Goal: Communication & Community: Answer question/provide support

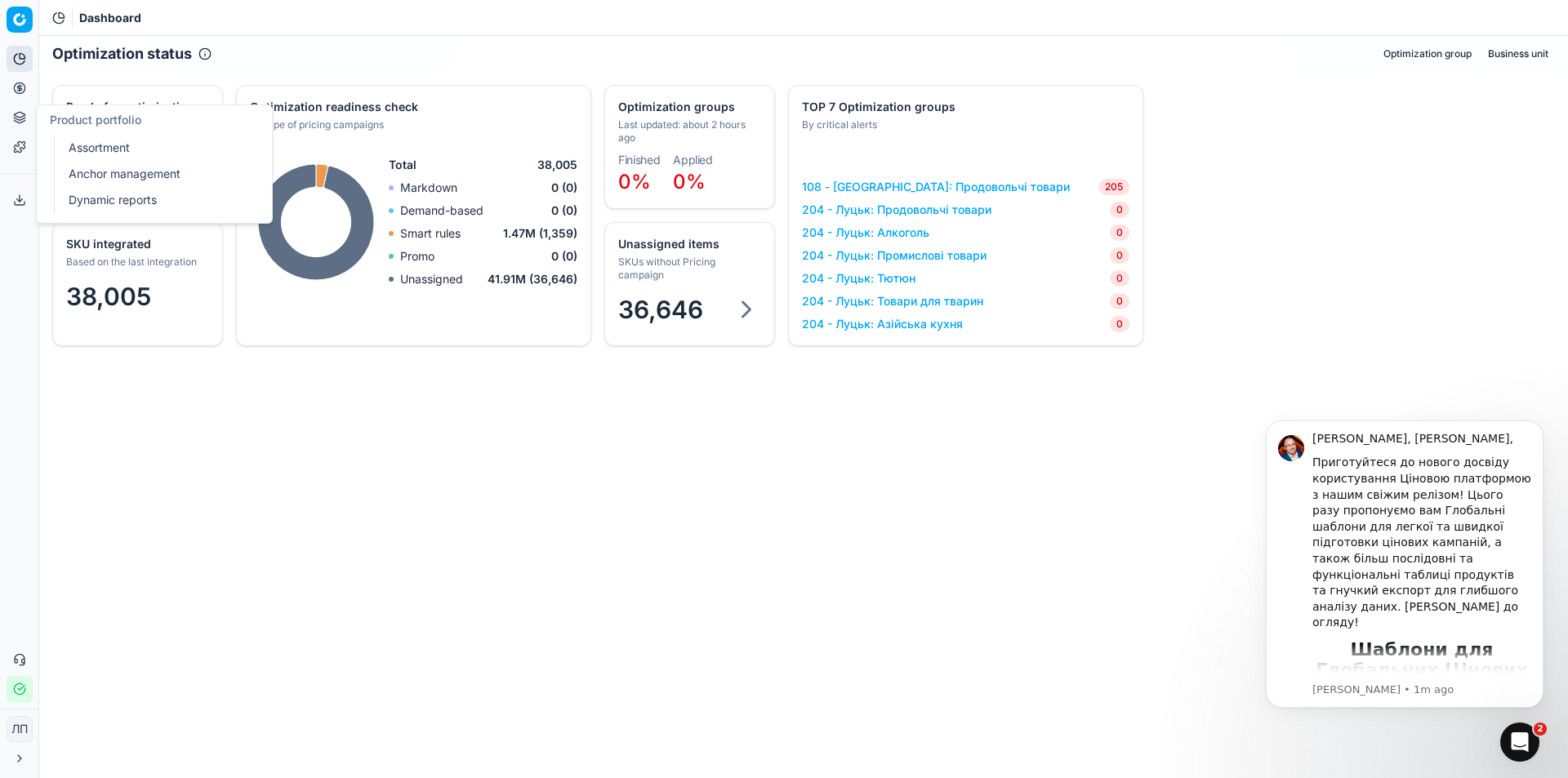
click at [122, 145] on link "Assortment" at bounding box center [157, 148] width 191 height 23
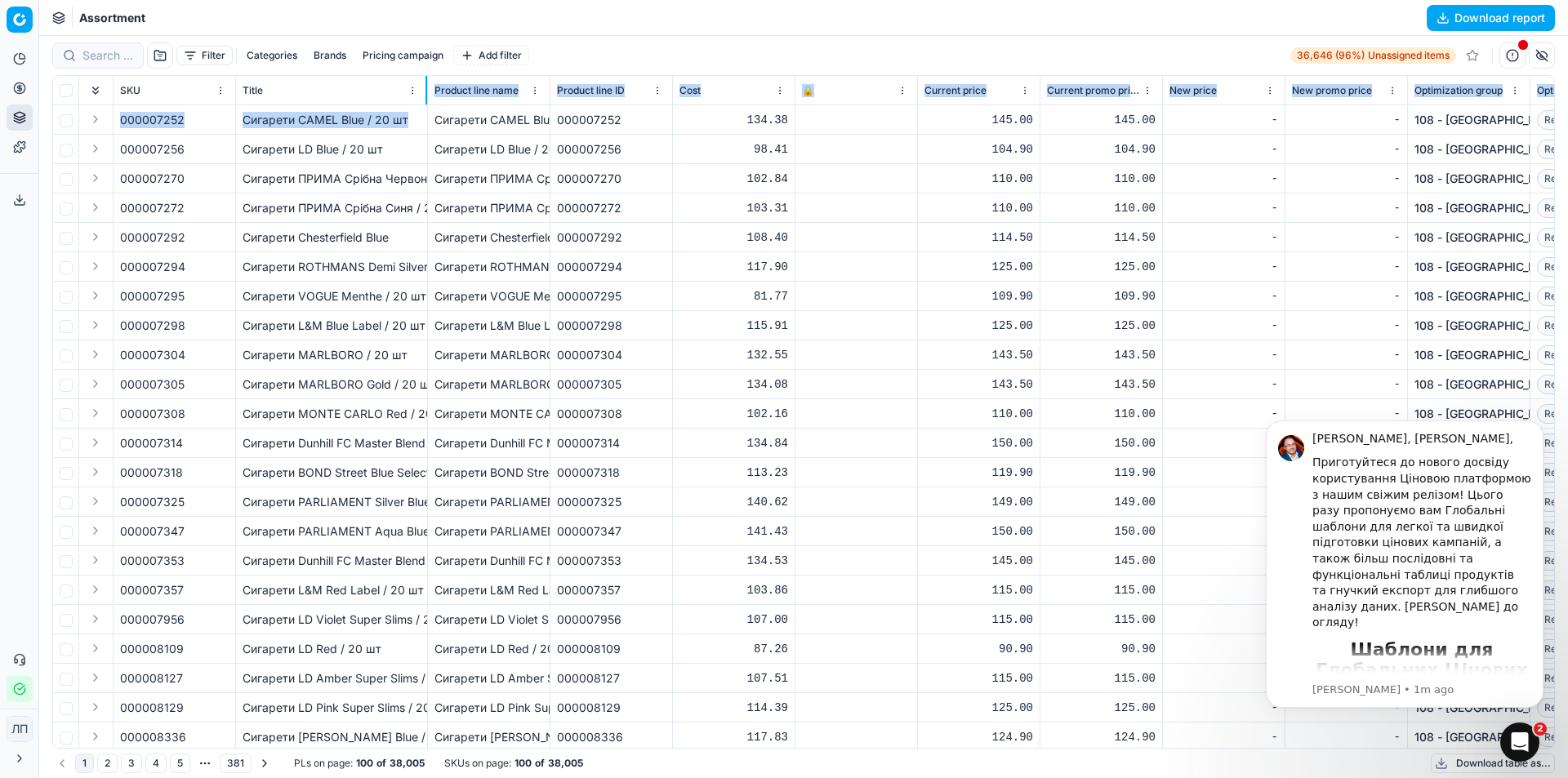
drag, startPoint x: 407, startPoint y: 106, endPoint x: 426, endPoint y: 122, distance: 24.8
click at [426, 122] on div "SKU Title Product line name Product line ID Cost 🔒 Current price Current promo …" at bounding box center [804, 411] width 1501 height 672
click at [214, 176] on button "button" at bounding box center [220, 179] width 16 height 16
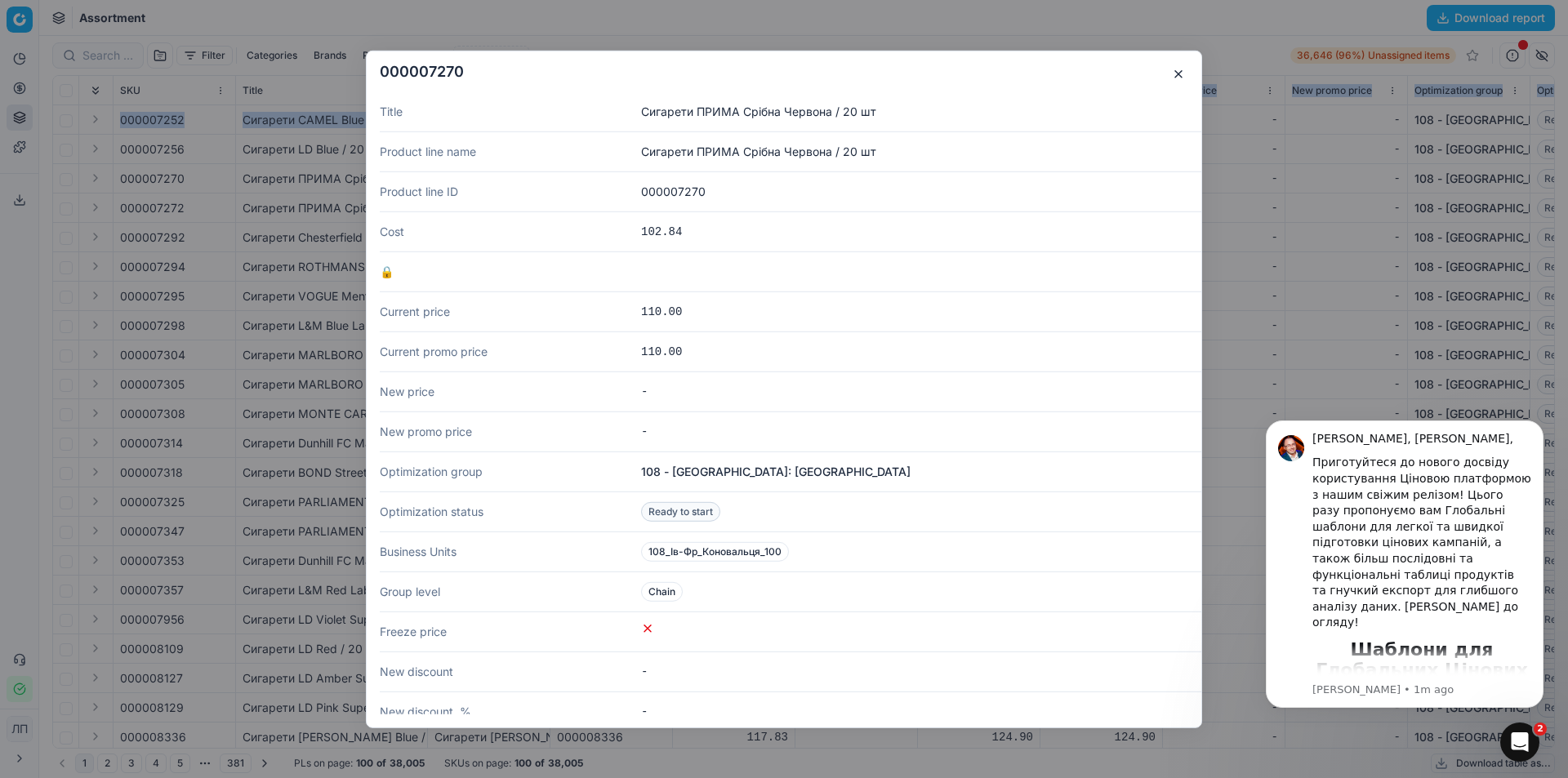
click at [1180, 79] on button "button" at bounding box center [1178, 73] width 20 height 20
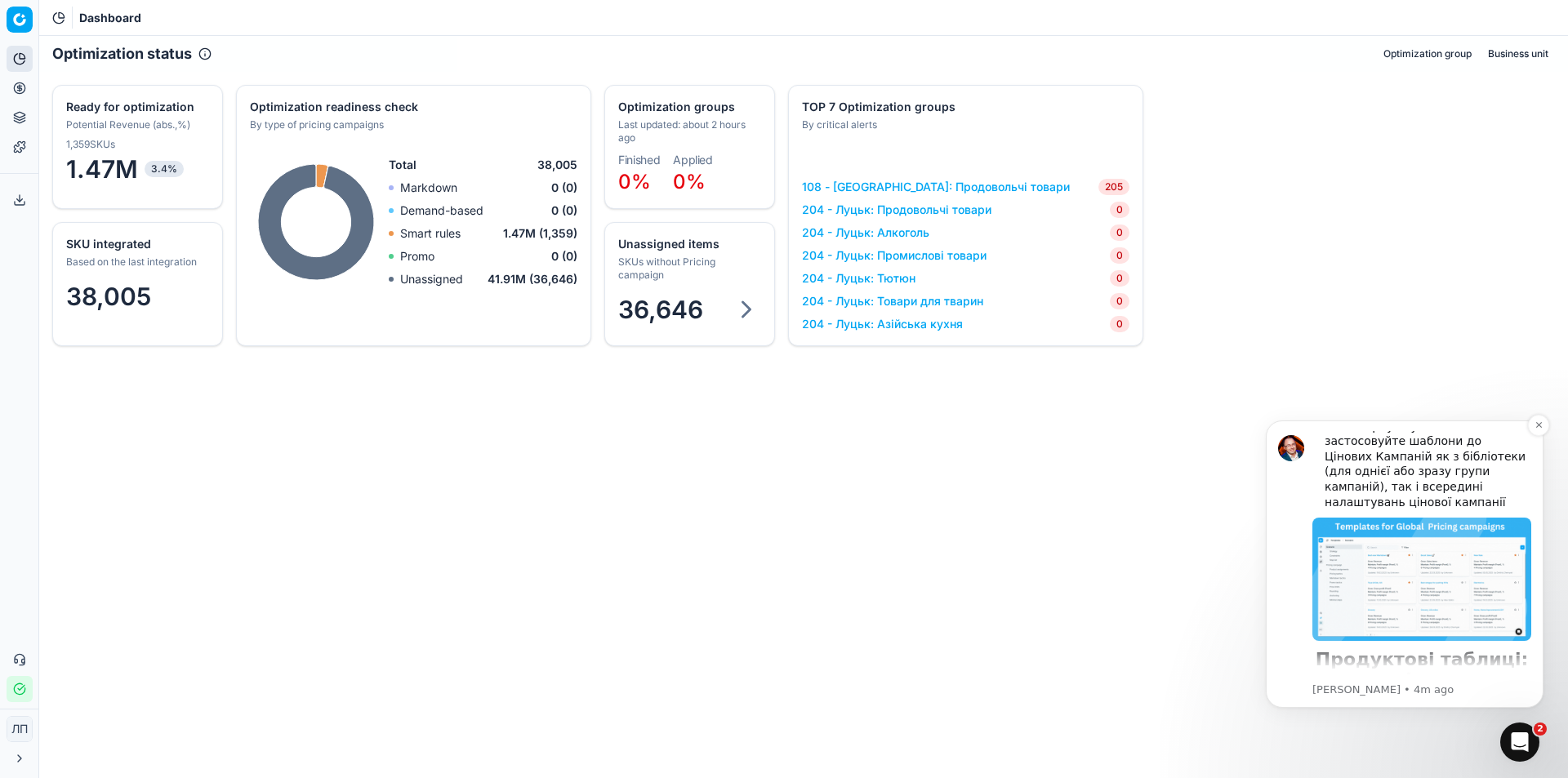
scroll to position [408, 0]
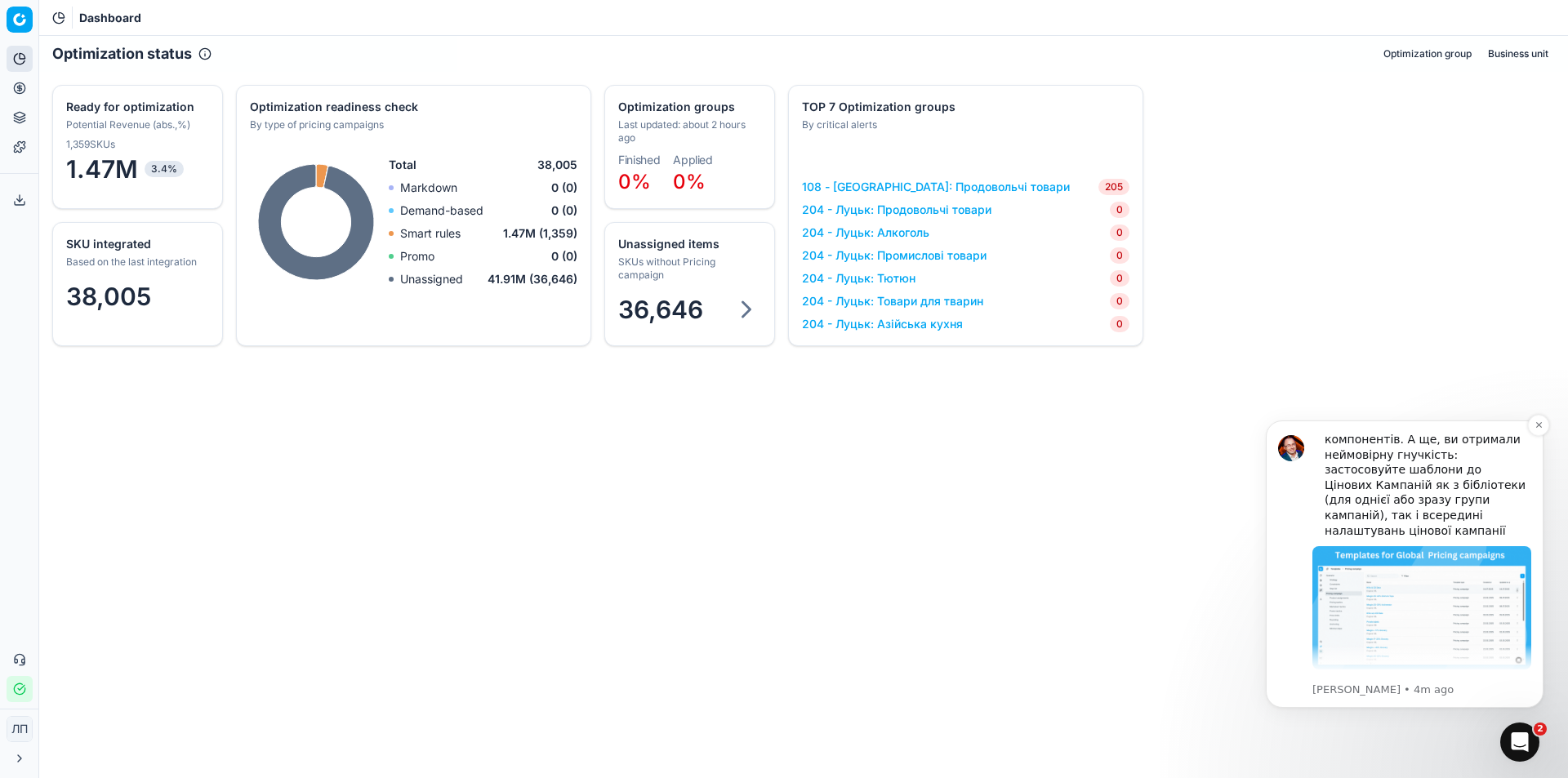
click at [1376, 546] on img "Message content" at bounding box center [1421, 608] width 219 height 124
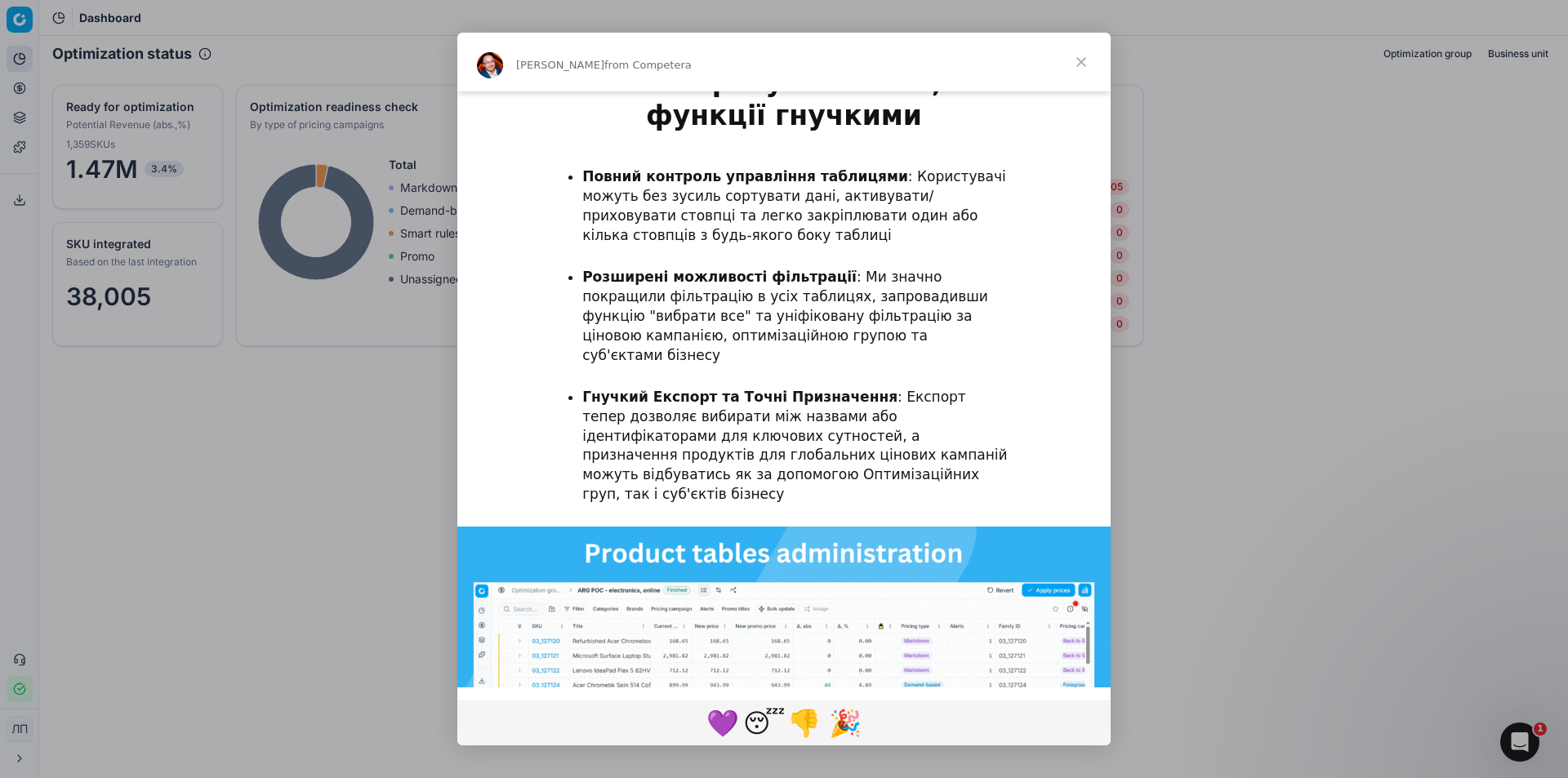
scroll to position [980, 0]
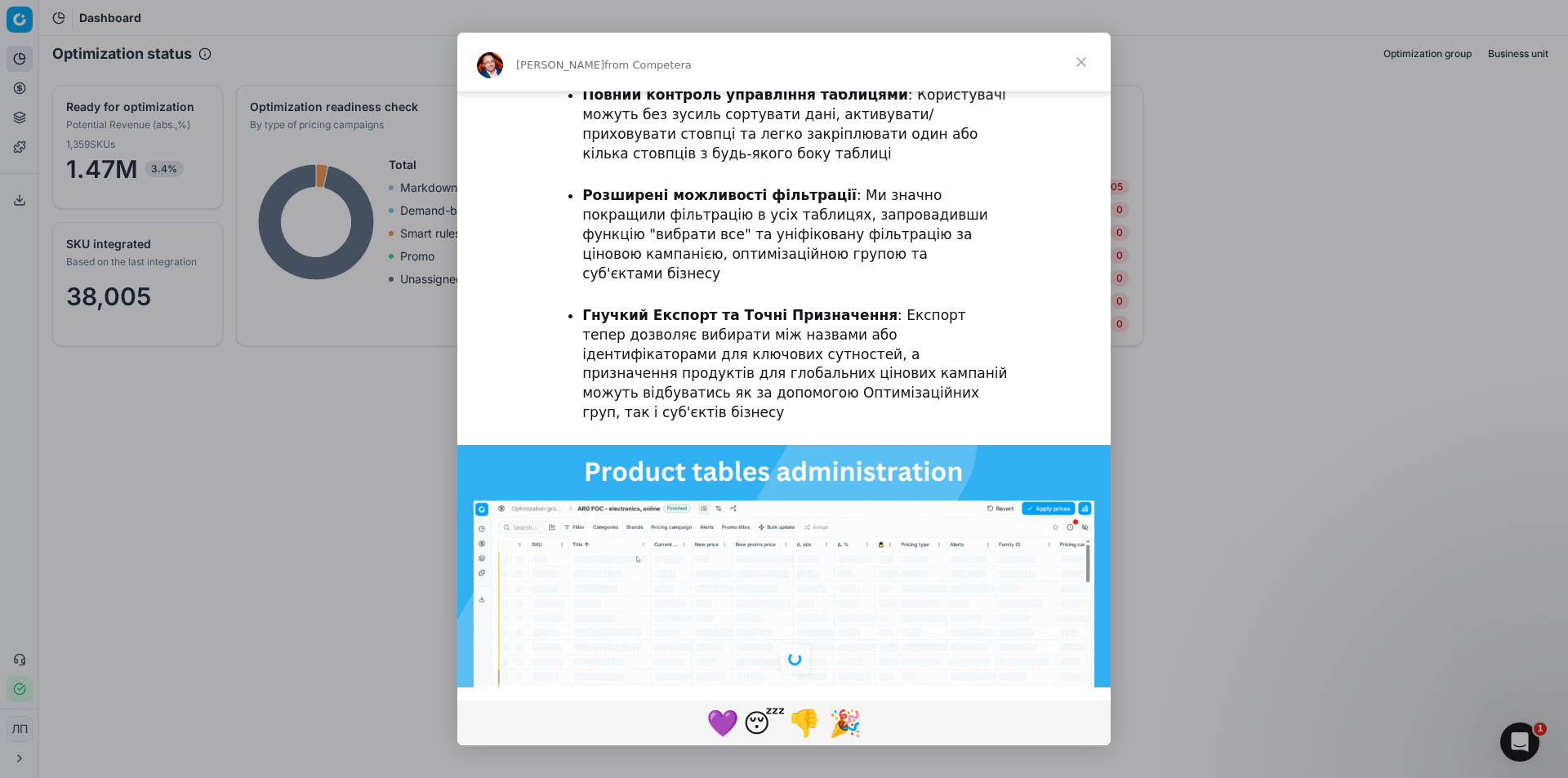
click at [718, 503] on img "Intercom messenger" at bounding box center [783, 629] width 653 height 368
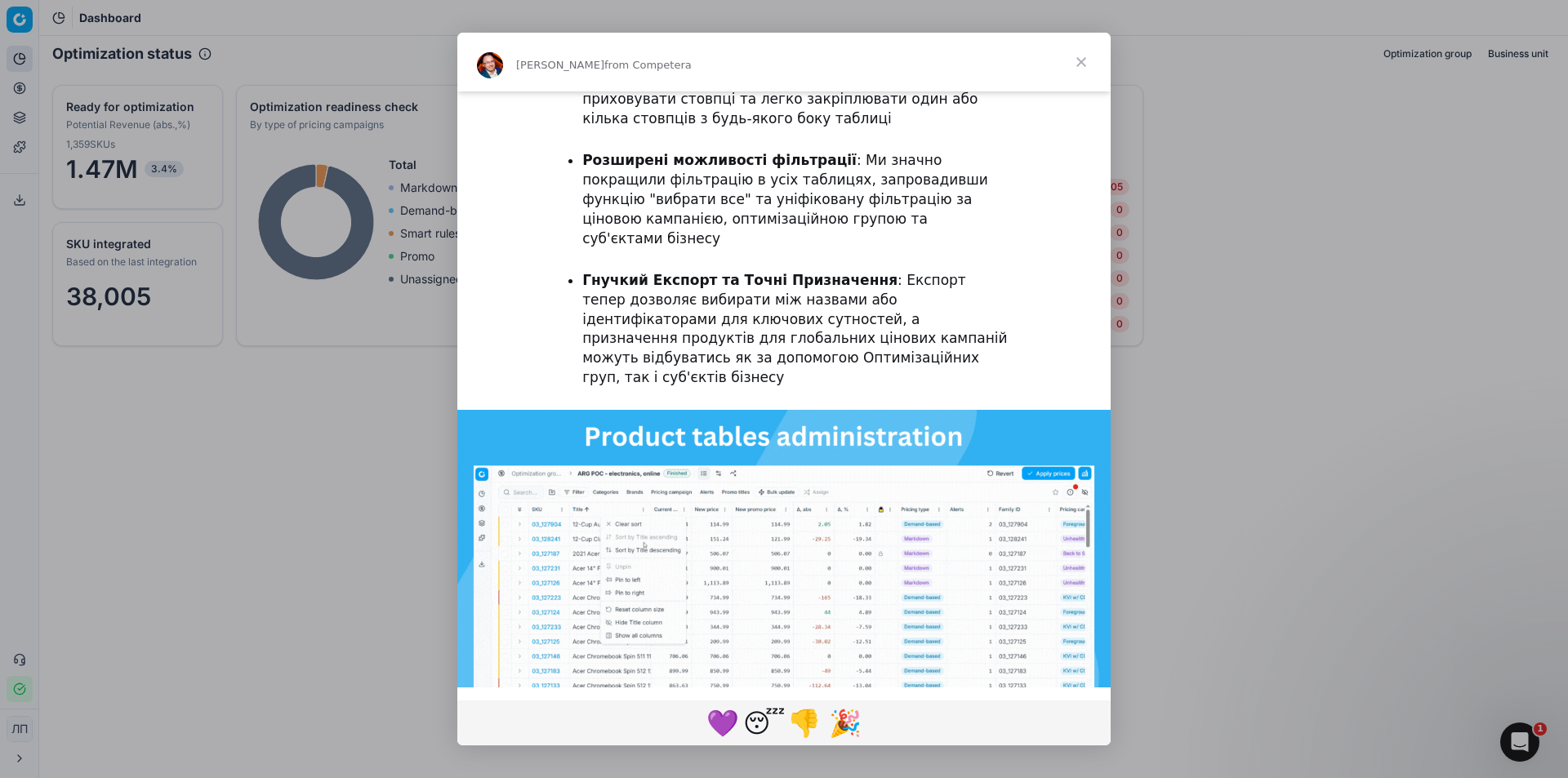
scroll to position [841, 0]
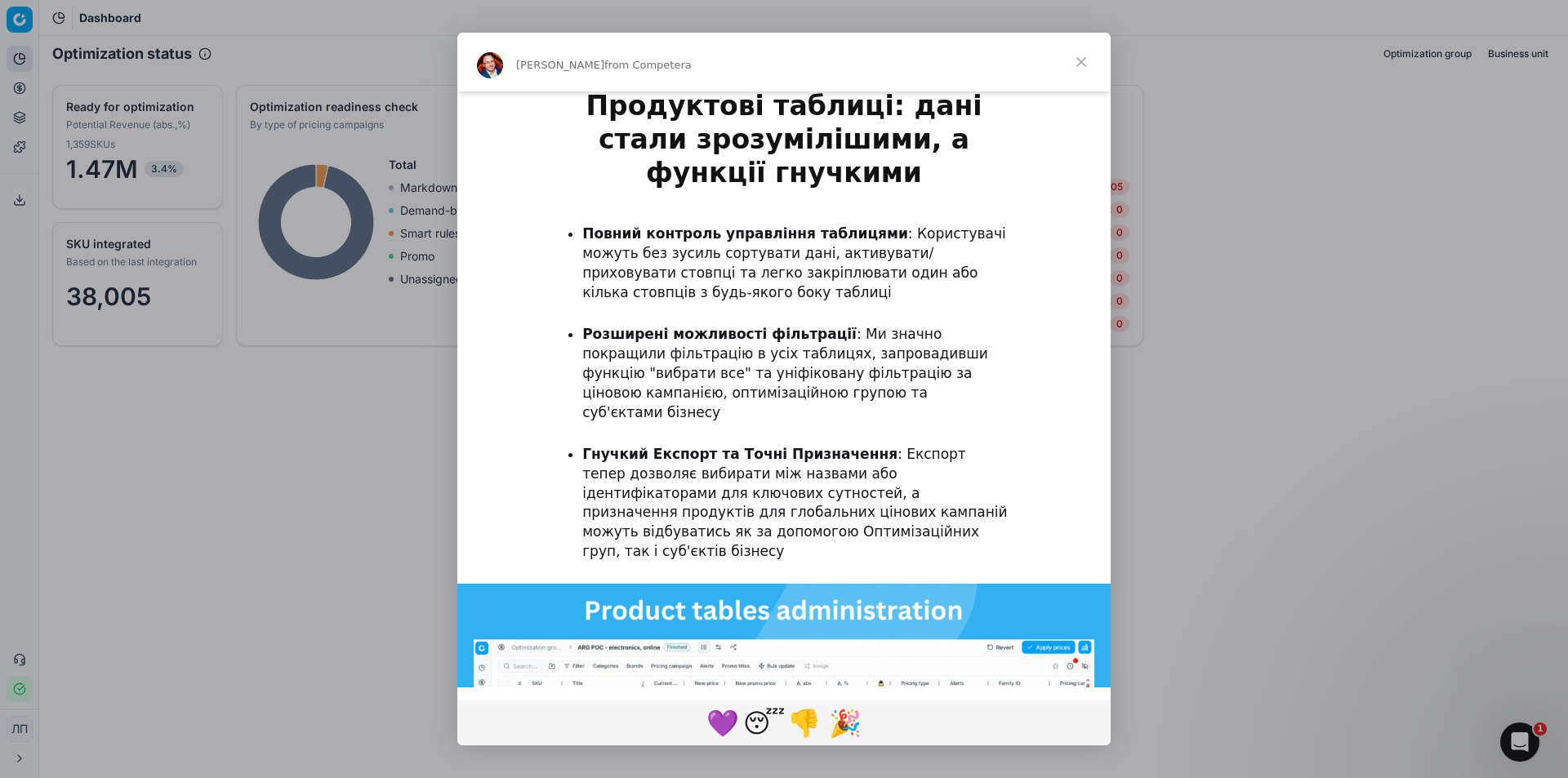
click at [1072, 63] on span "Close" at bounding box center [1081, 62] width 58 height 58
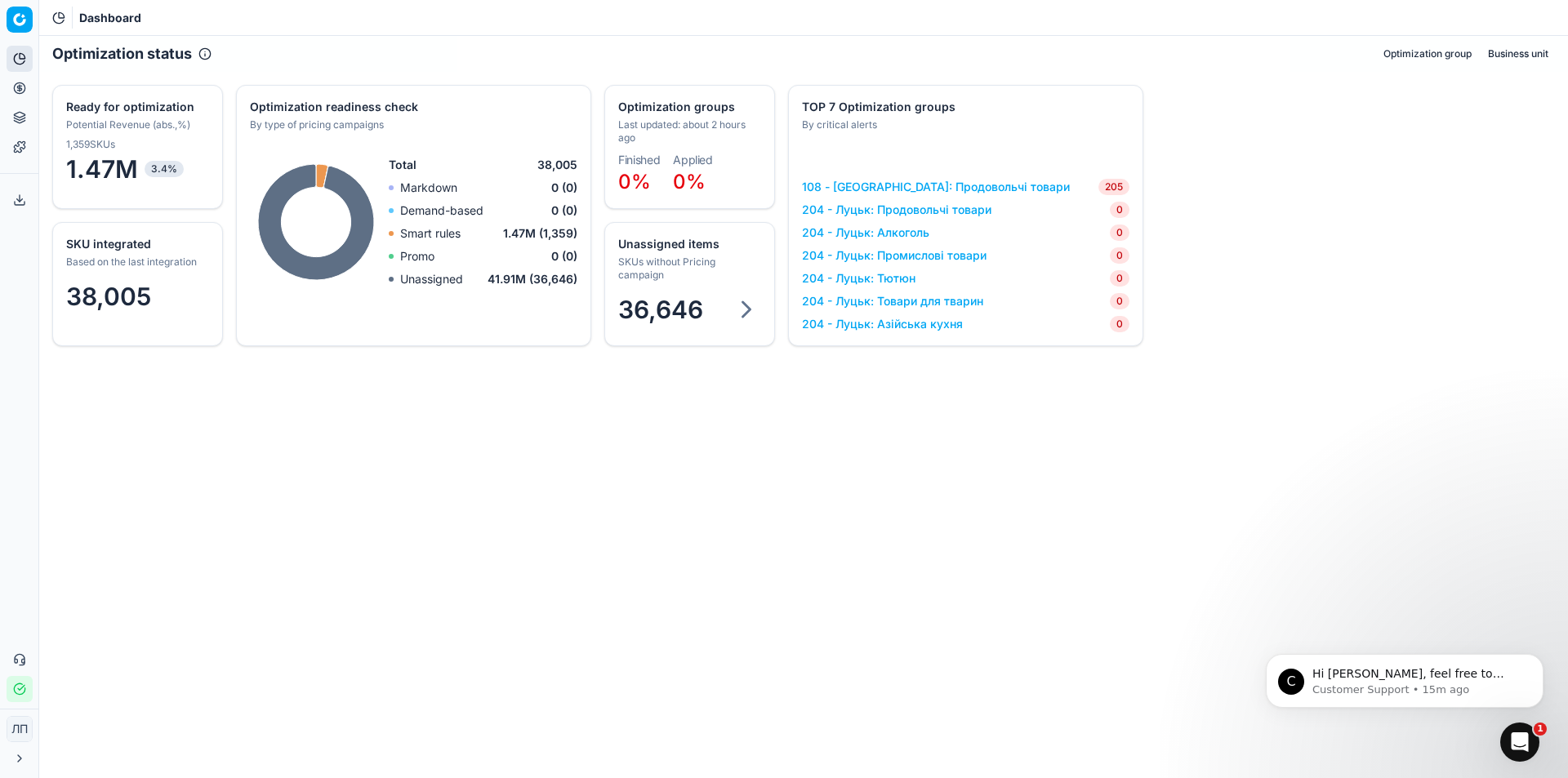
scroll to position [0, 0]
click at [1522, 741] on icon "Open Intercom Messenger" at bounding box center [1519, 742] width 27 height 27
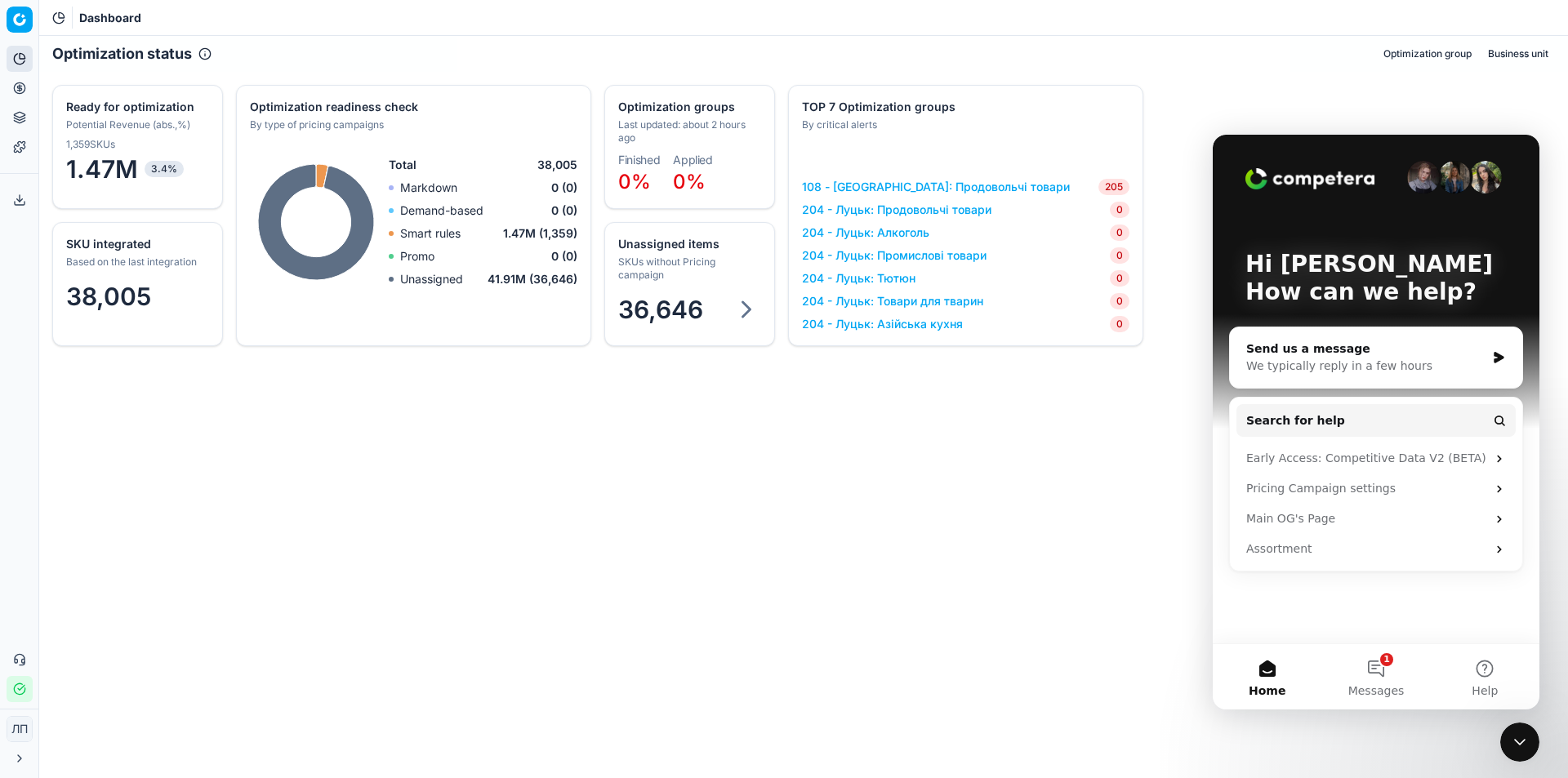
click at [544, 412] on div "Optimization status Optimization group Business unit SKU integrated Based on th…" at bounding box center [804, 407] width 1528 height 742
click at [635, 536] on div "Optimization status Optimization group Business unit SKU integrated Based on th…" at bounding box center [804, 407] width 1528 height 742
click at [807, 470] on div "Optimization status Optimization group Business unit SKU integrated Based on th…" at bounding box center [804, 407] width 1528 height 742
click at [1306, 494] on div "Pricing Campaign settings" at bounding box center [1366, 489] width 240 height 17
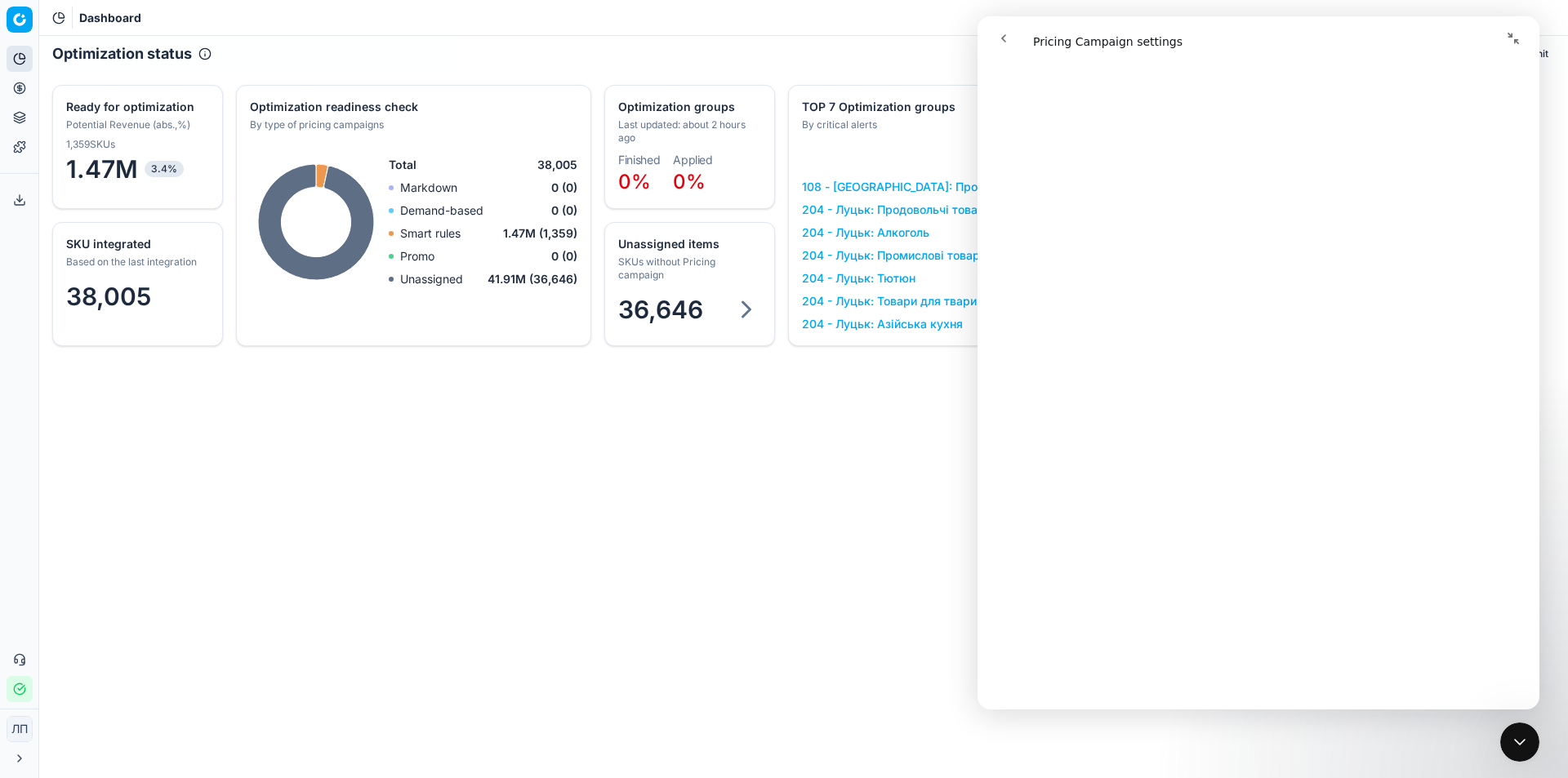
scroll to position [1388, 0]
click at [1000, 39] on icon "go back" at bounding box center [1003, 38] width 13 height 13
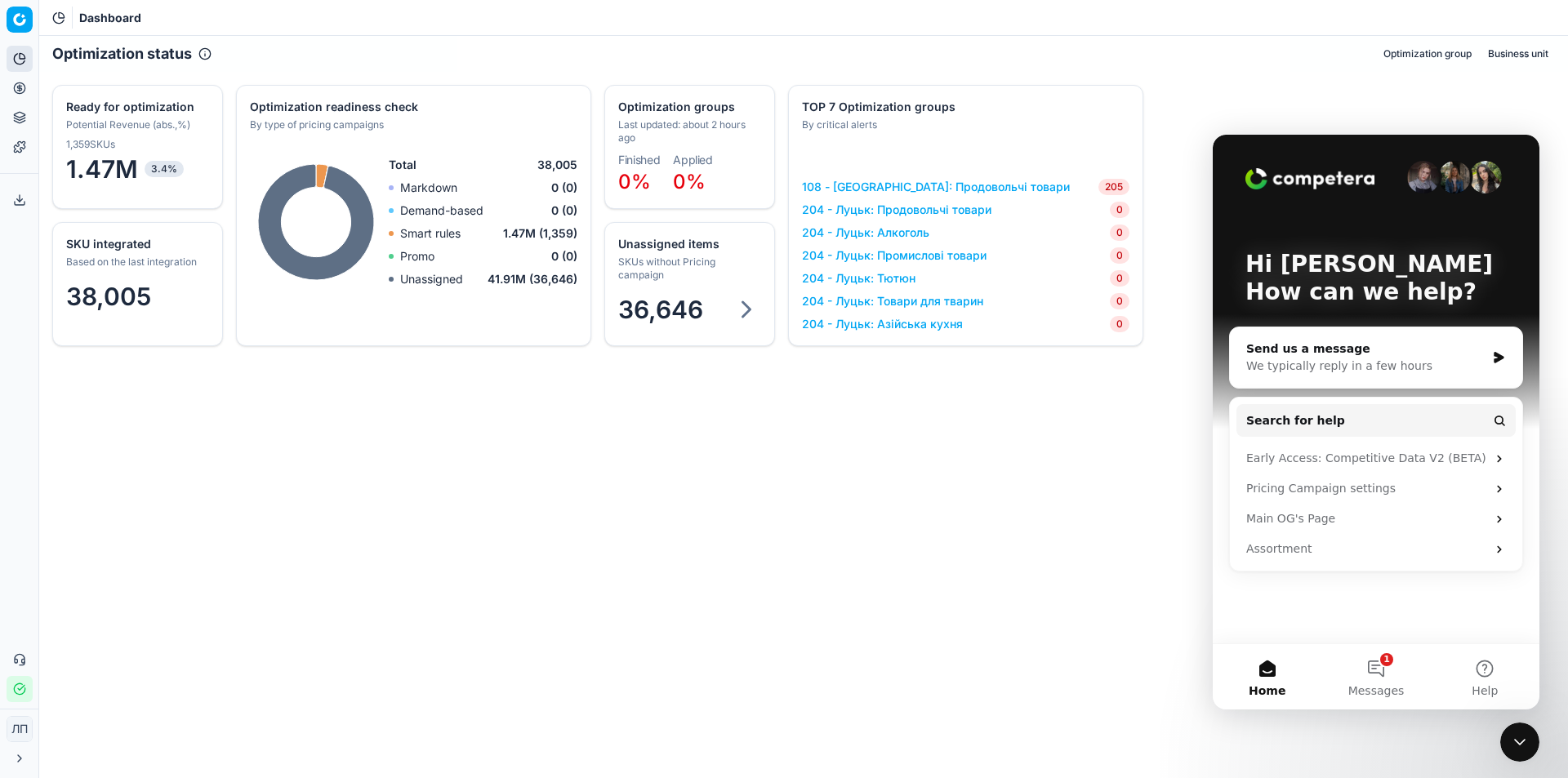
click at [719, 480] on div "Optimization status Optimization group Business unit SKU integrated Based on th…" at bounding box center [804, 407] width 1528 height 742
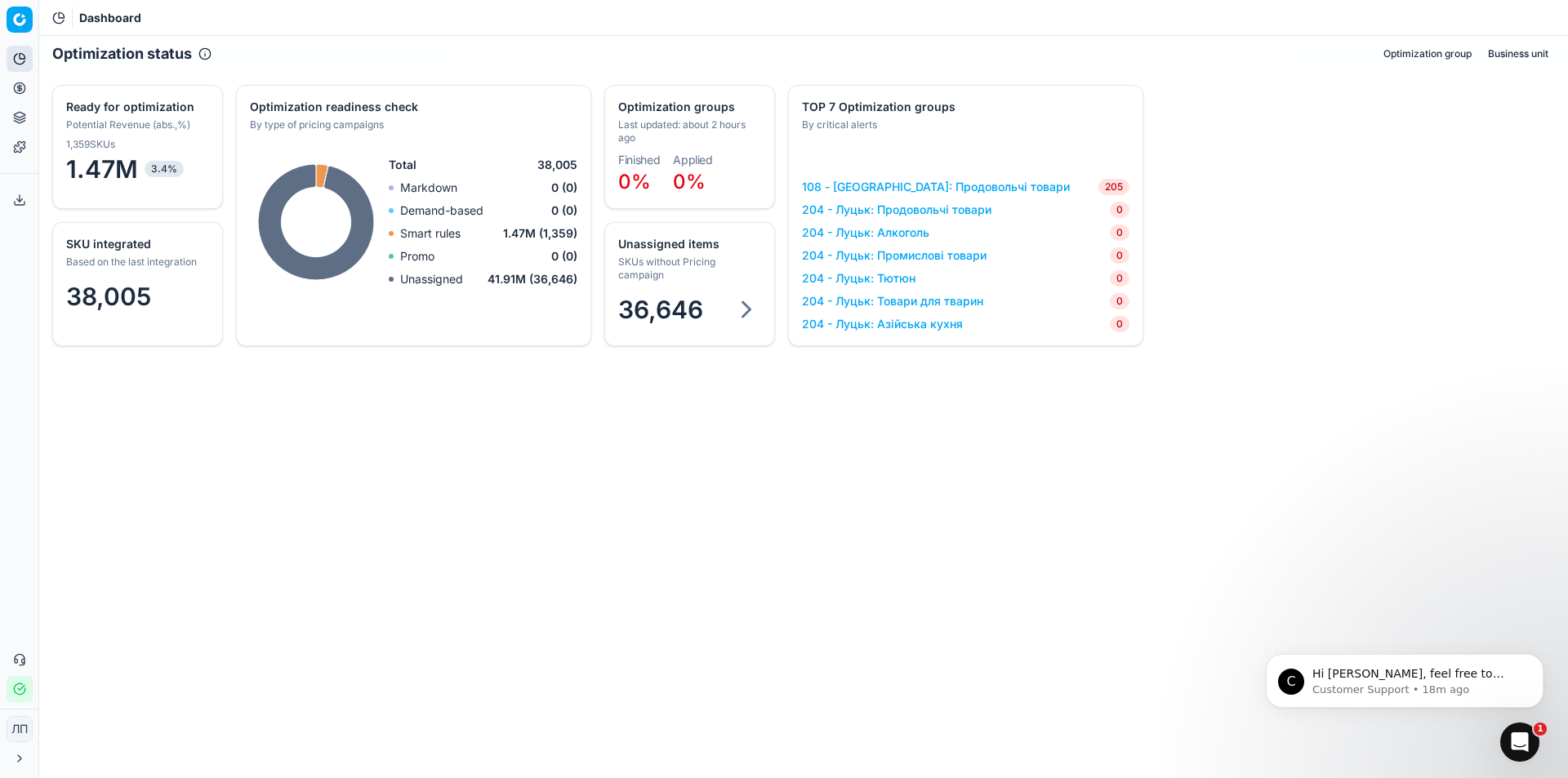
click at [1520, 745] on icon "Open Intercom Messenger" at bounding box center [1519, 742] width 27 height 27
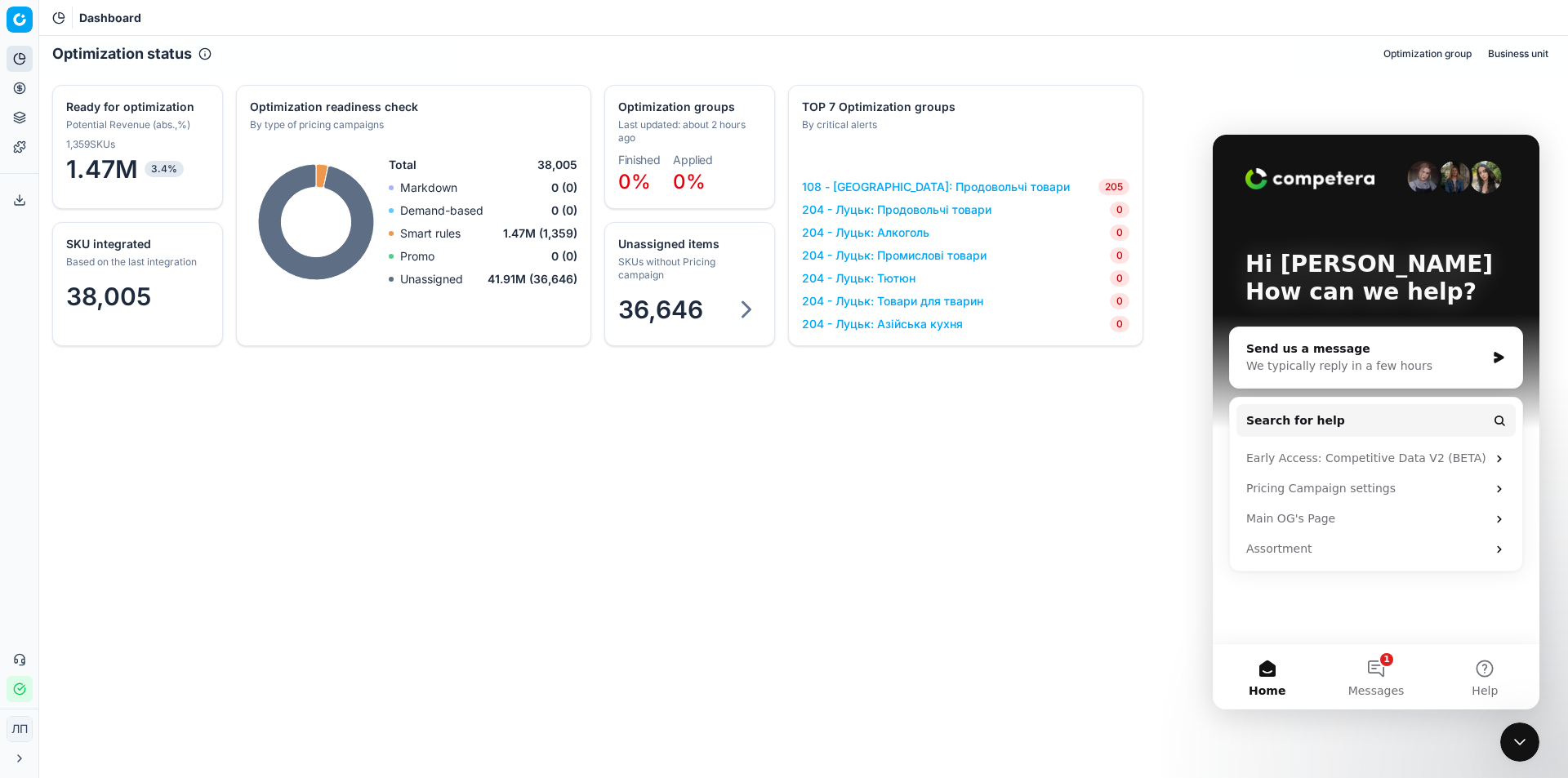
click at [210, 475] on div "Optimization status Optimization group Business unit SKU integrated Based on th…" at bounding box center [804, 407] width 1528 height 742
click at [917, 574] on div "Optimization status Optimization group Business unit SKU integrated Based on th…" at bounding box center [804, 407] width 1528 height 742
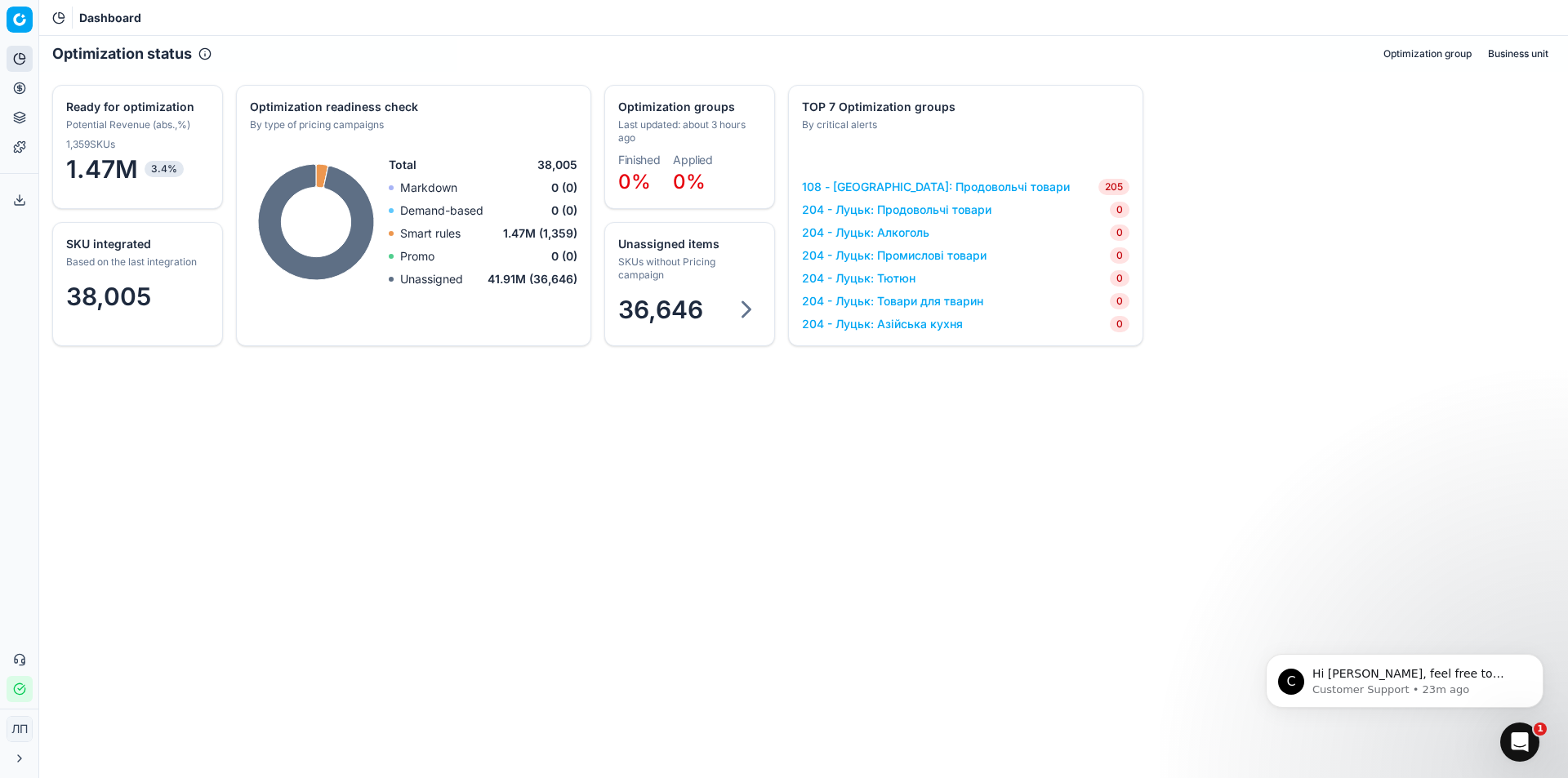
click at [452, 559] on div "Optimization status Optimization group Business unit SKU integrated Based on th…" at bounding box center [804, 407] width 1528 height 742
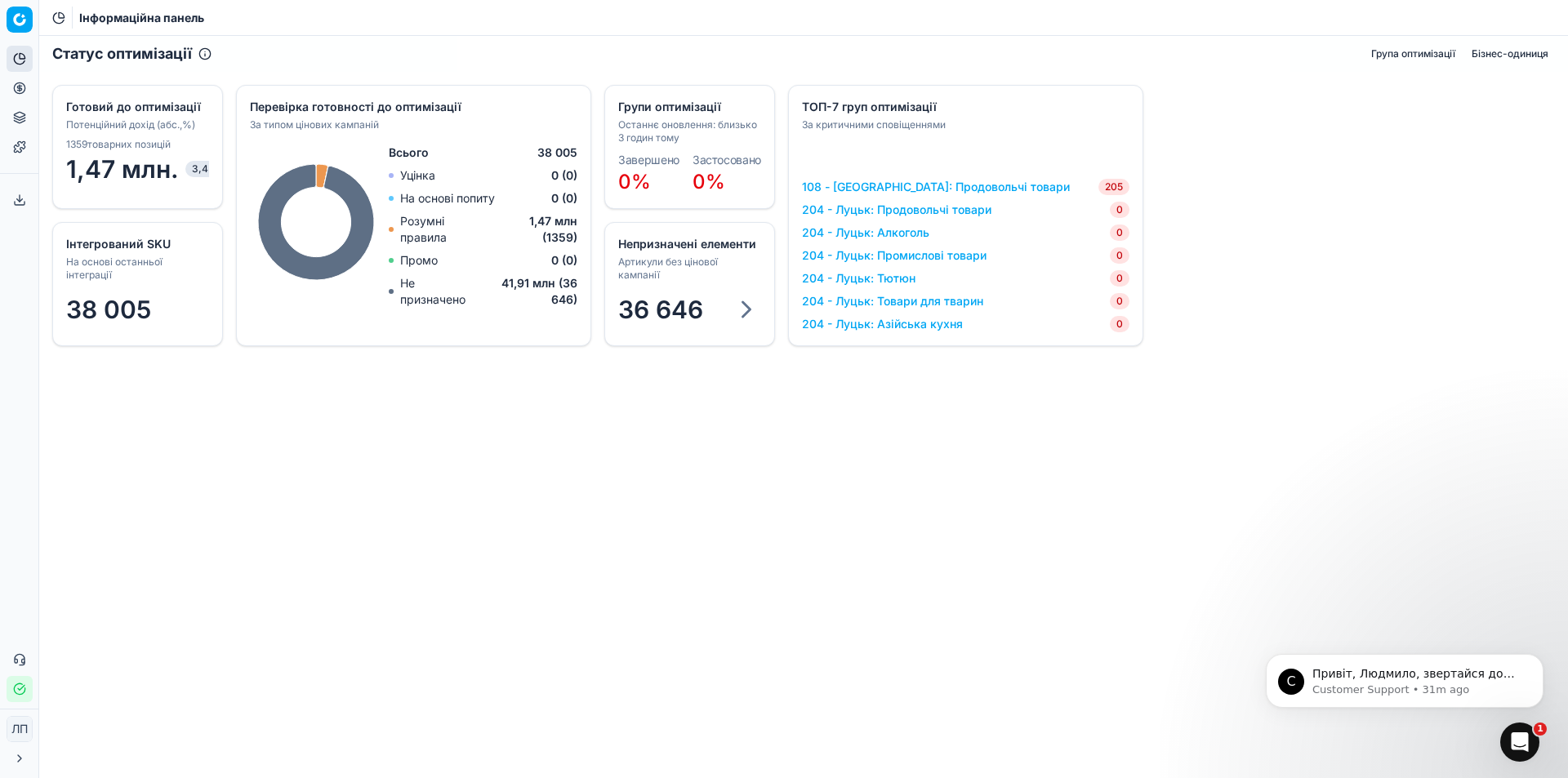
click at [1519, 748] on icon "Відкрити Intercom Messenger" at bounding box center [1519, 742] width 27 height 27
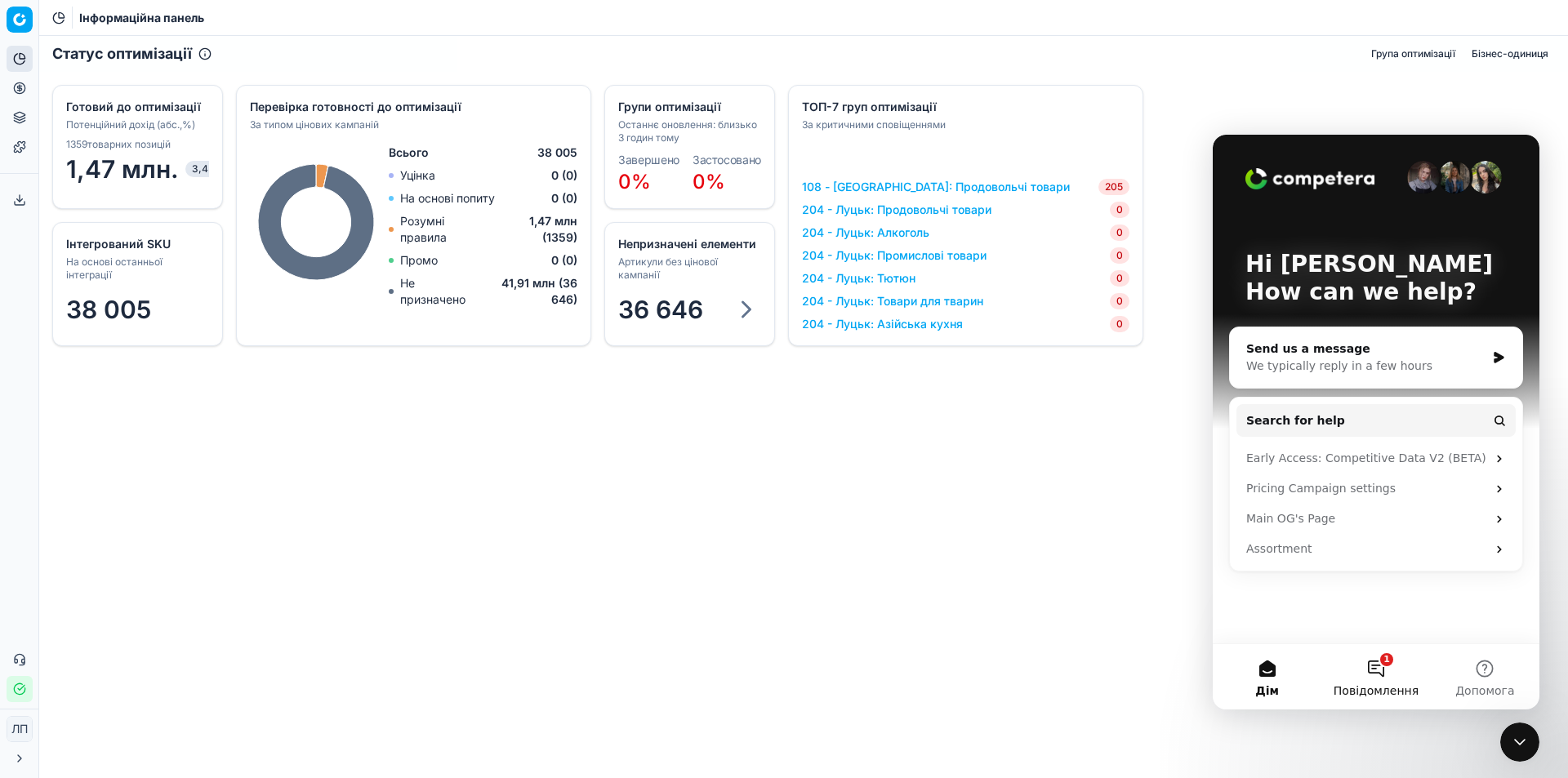
click at [1377, 672] on button "1 Повідомлення" at bounding box center [1375, 677] width 108 height 65
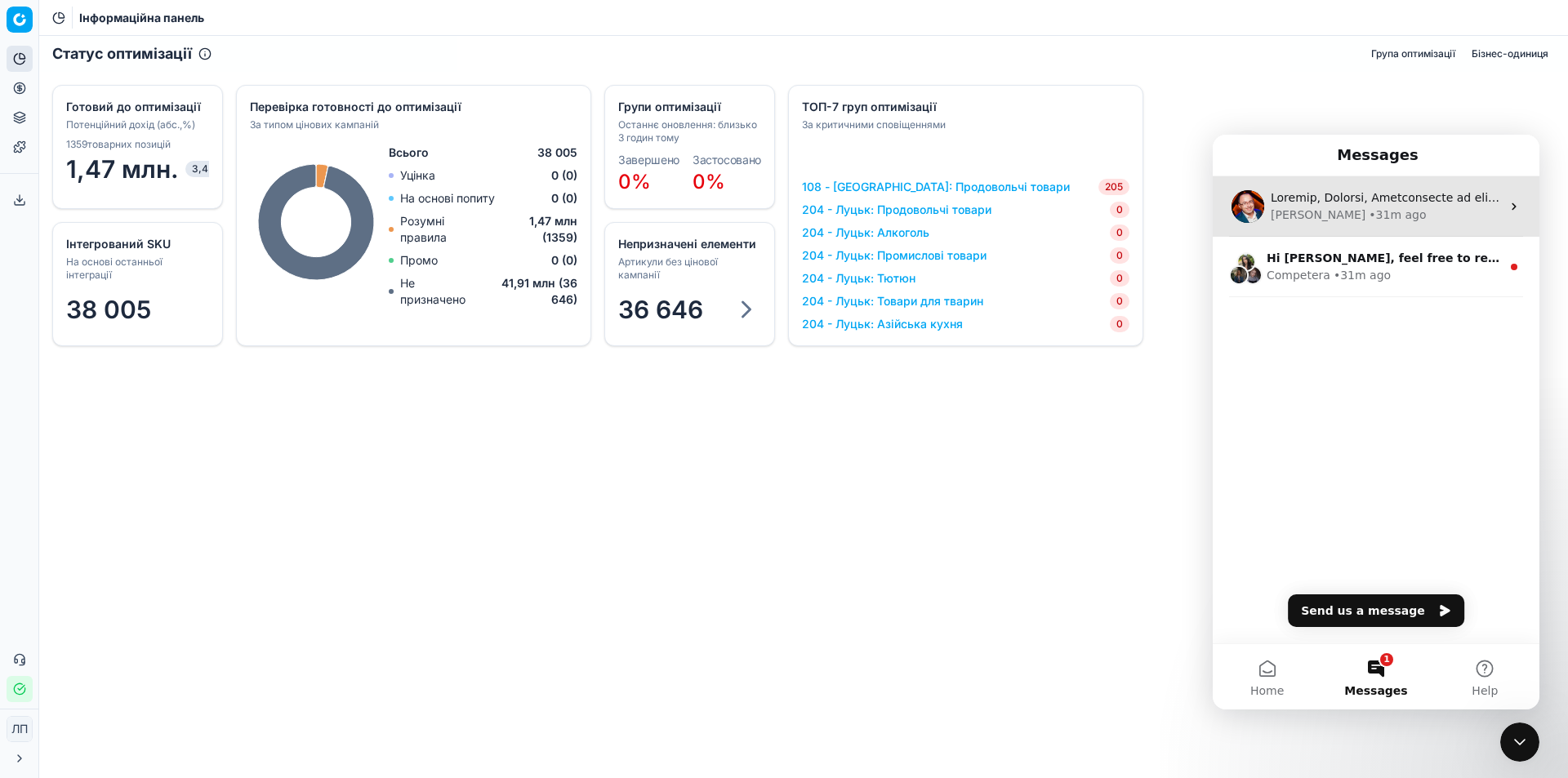
click at [1289, 206] on div "Домофонний месенджер" at bounding box center [1385, 198] width 230 height 17
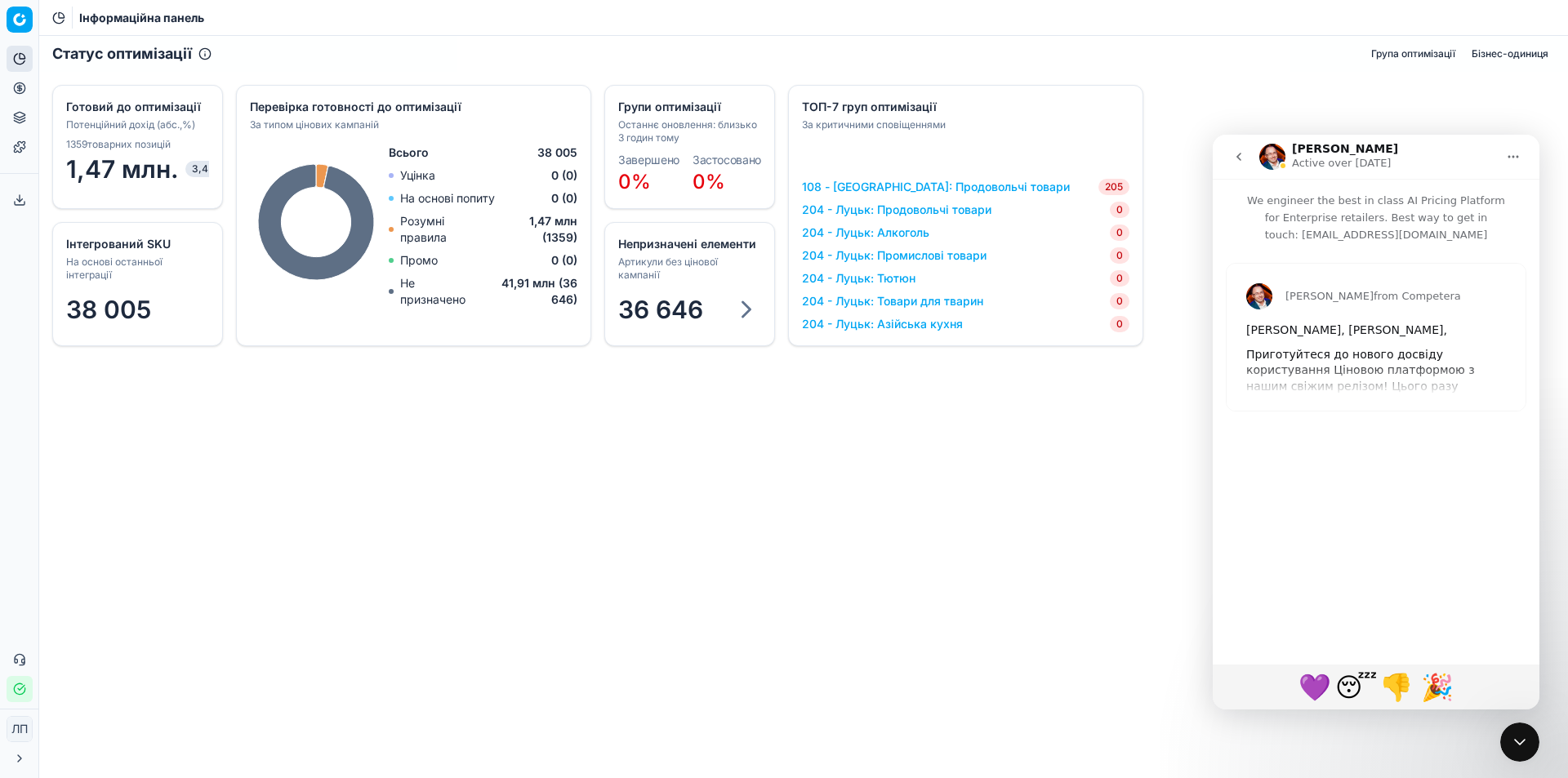
click at [1401, 351] on div "[PERSON_NAME] from Competera [PERSON_NAME], [PERSON_NAME], Приготуйтеся до ново…" at bounding box center [1376, 337] width 299 height 147
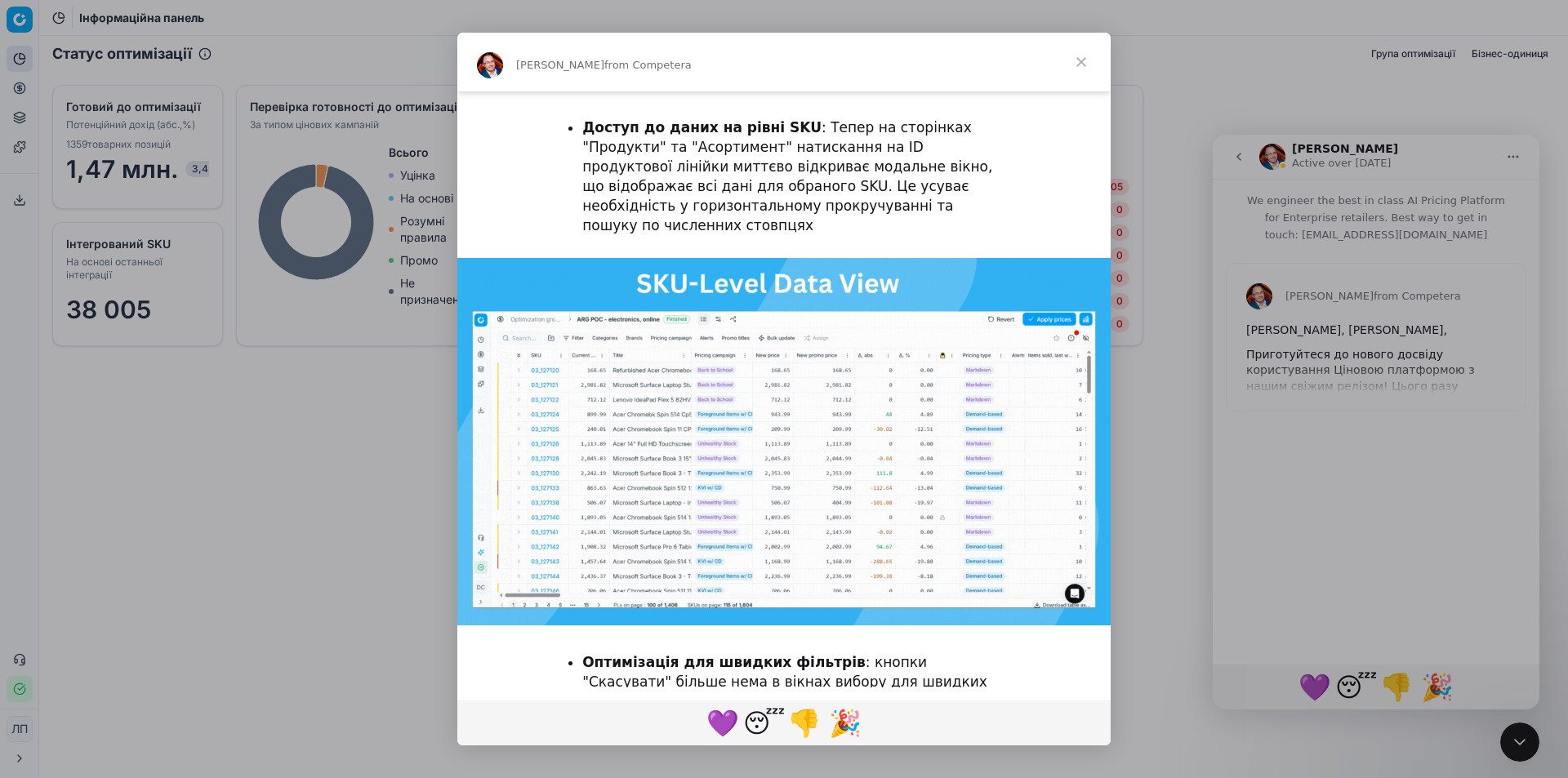
scroll to position [2963, 0]
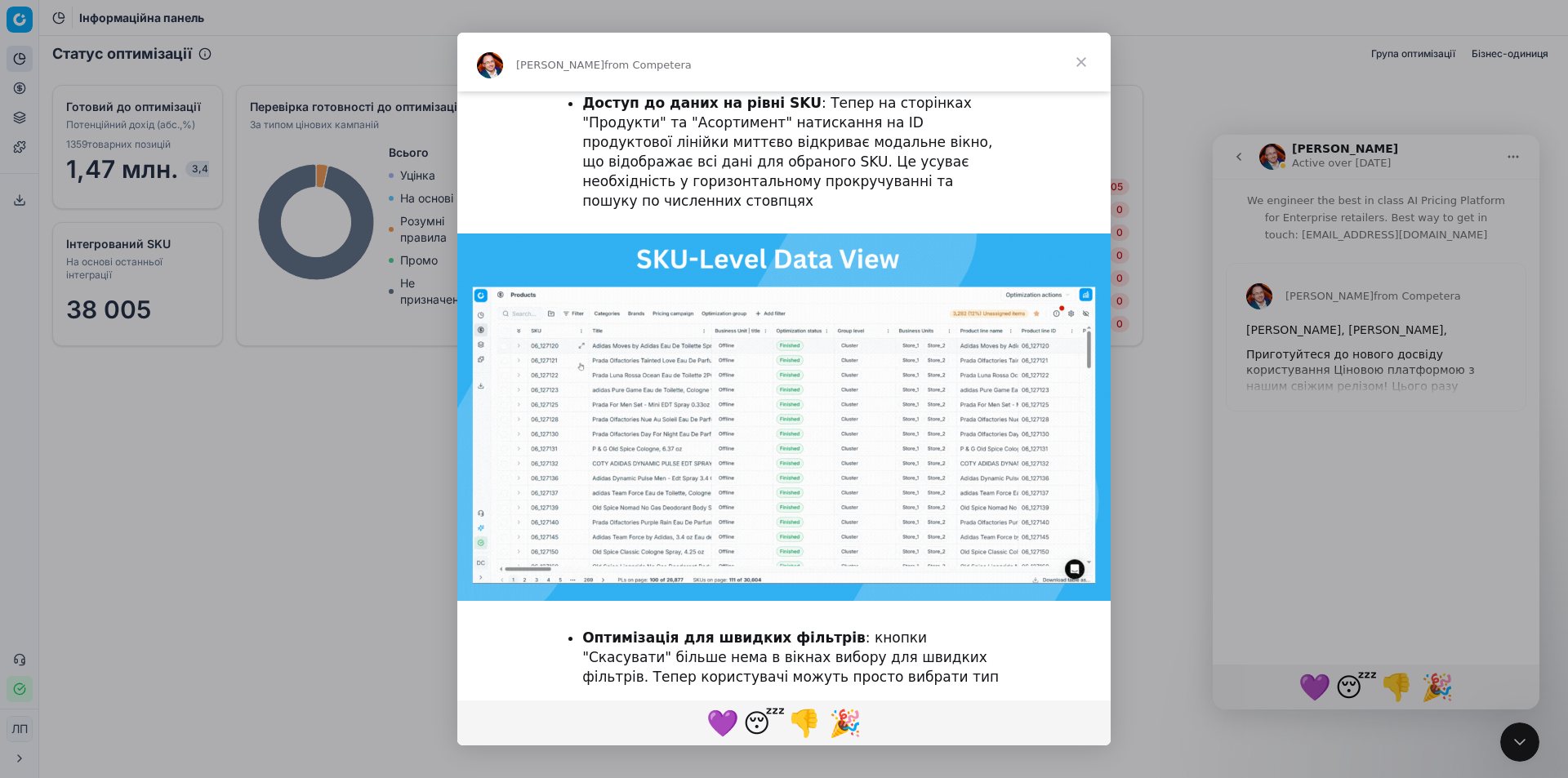
click at [1239, 155] on div "Intercom messenger" at bounding box center [784, 389] width 1568 height 778
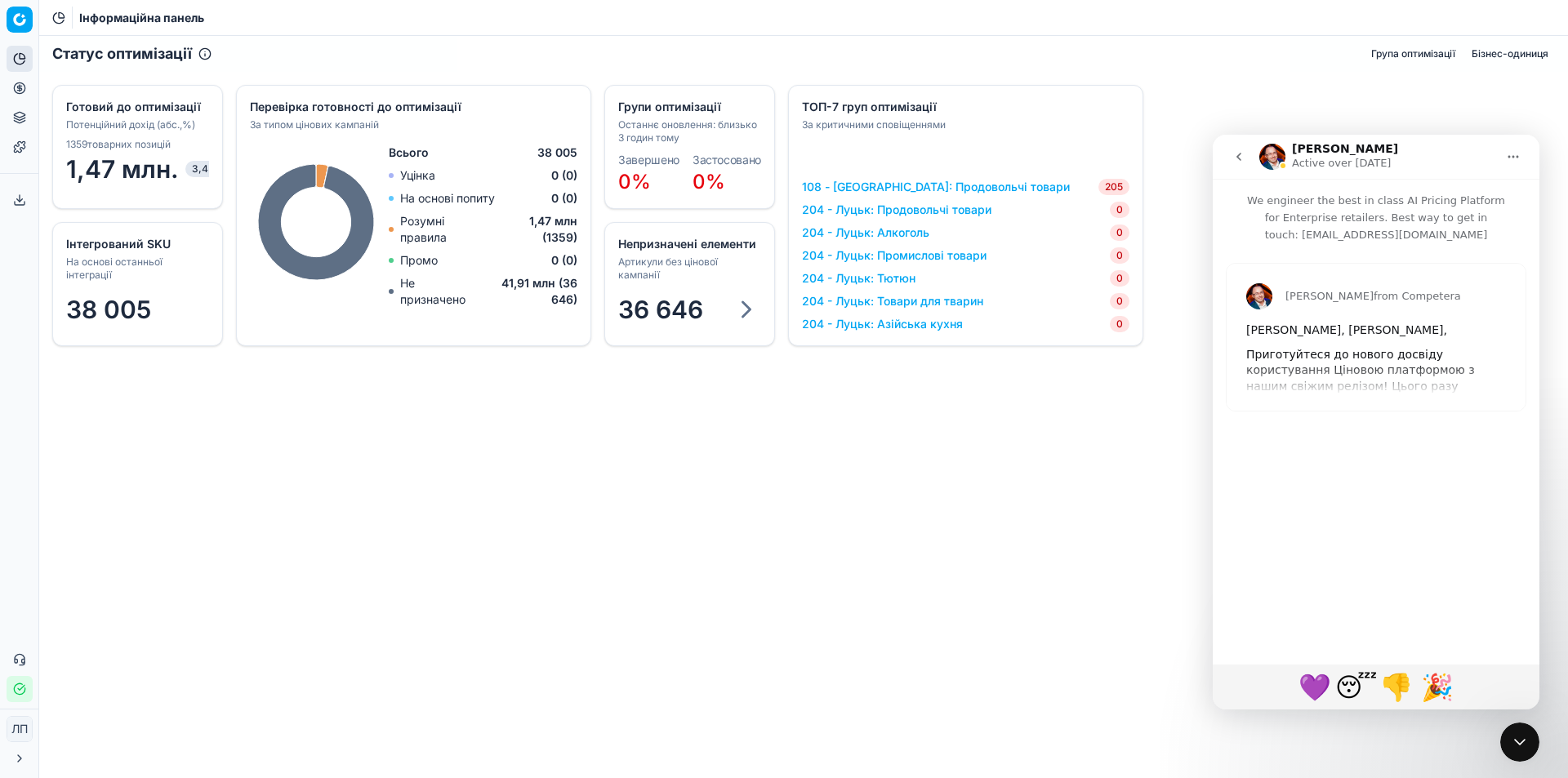
click at [1242, 159] on icon "go back" at bounding box center [1238, 156] width 13 height 13
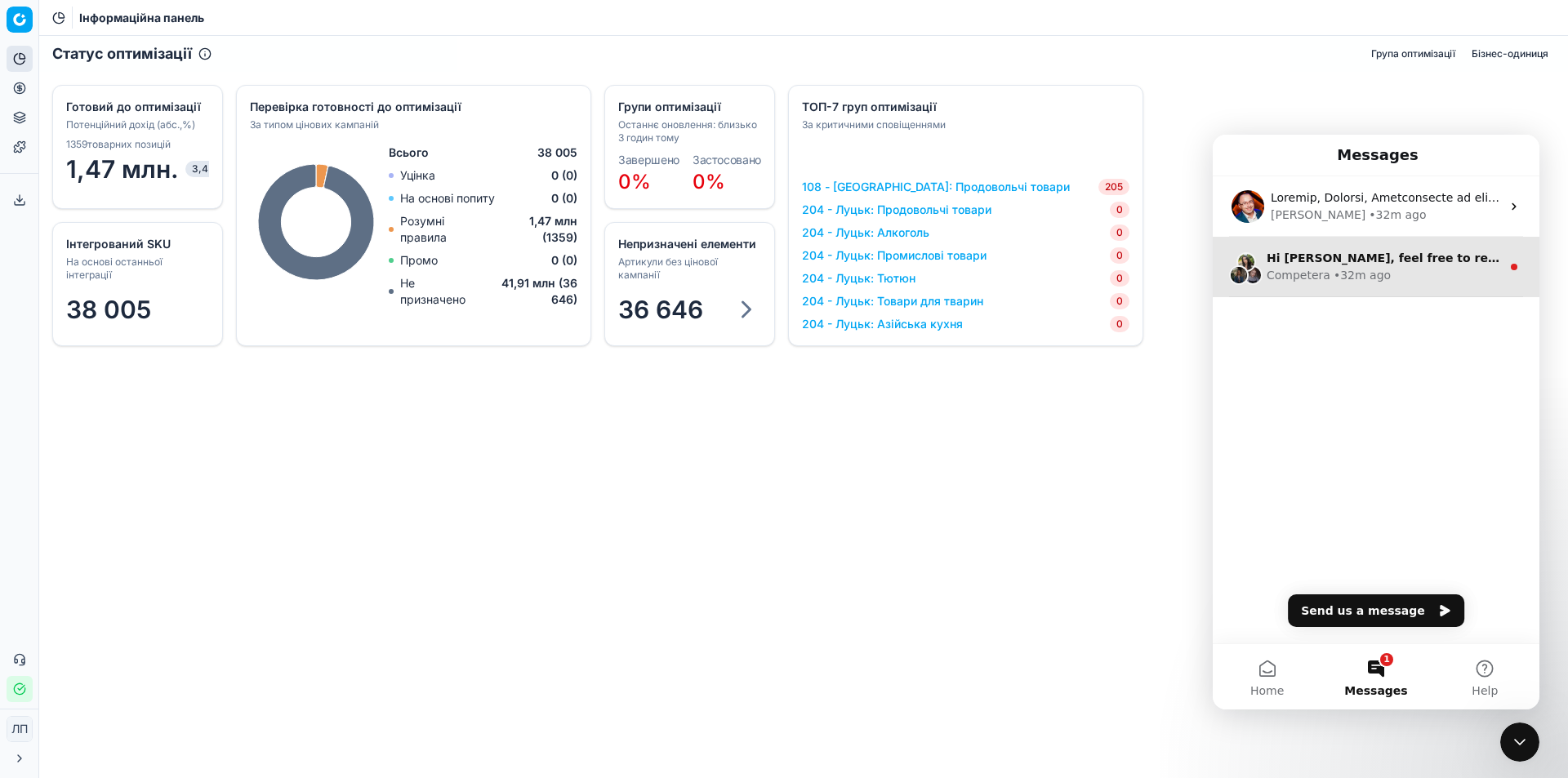
click at [1319, 264] on span "Hi [PERSON_NAME], feel free to reach out to Customer Support Team if you need a…" at bounding box center [1579, 258] width 625 height 13
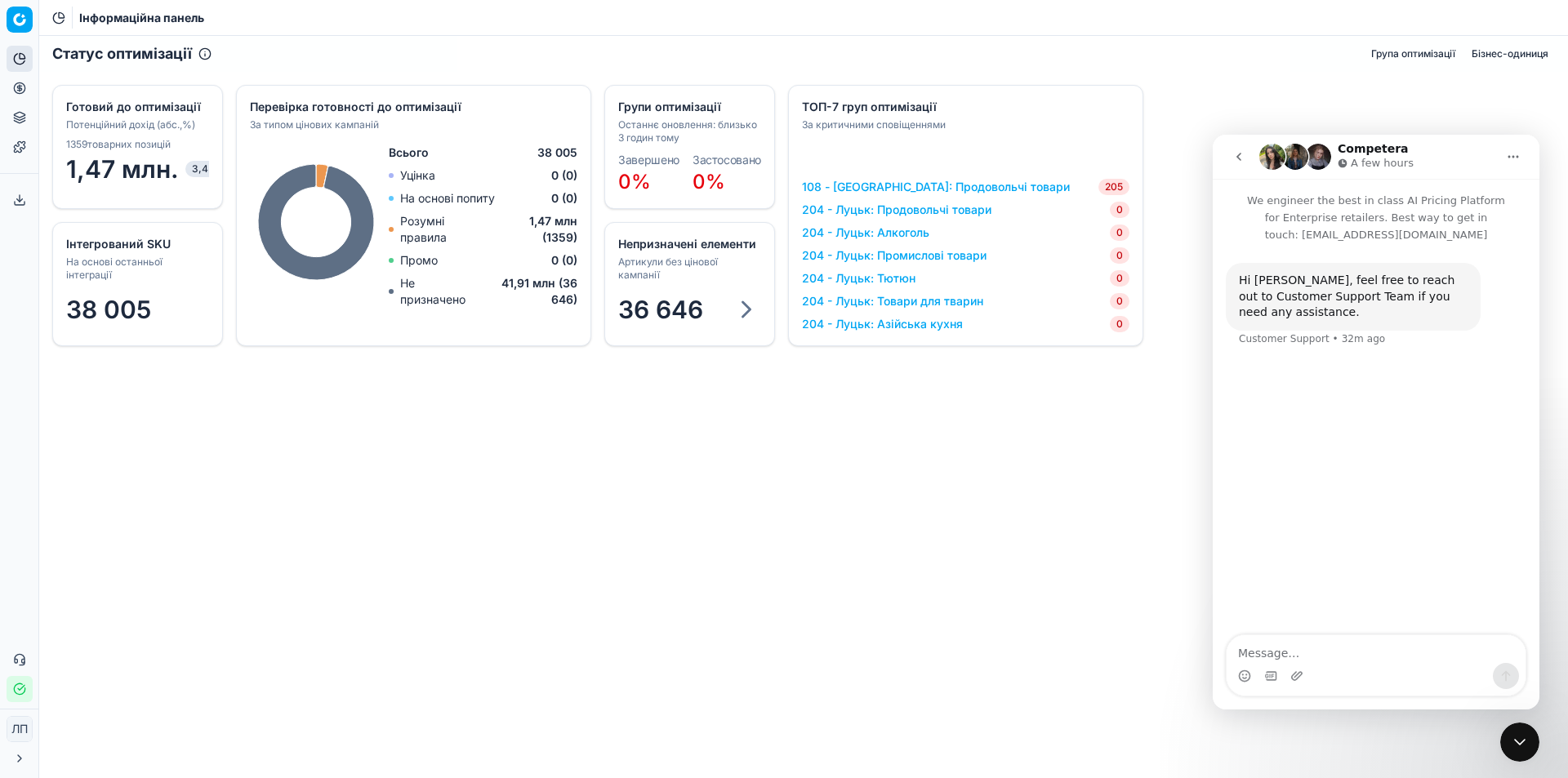
click at [1239, 160] on icon "go back" at bounding box center [1239, 157] width 5 height 9
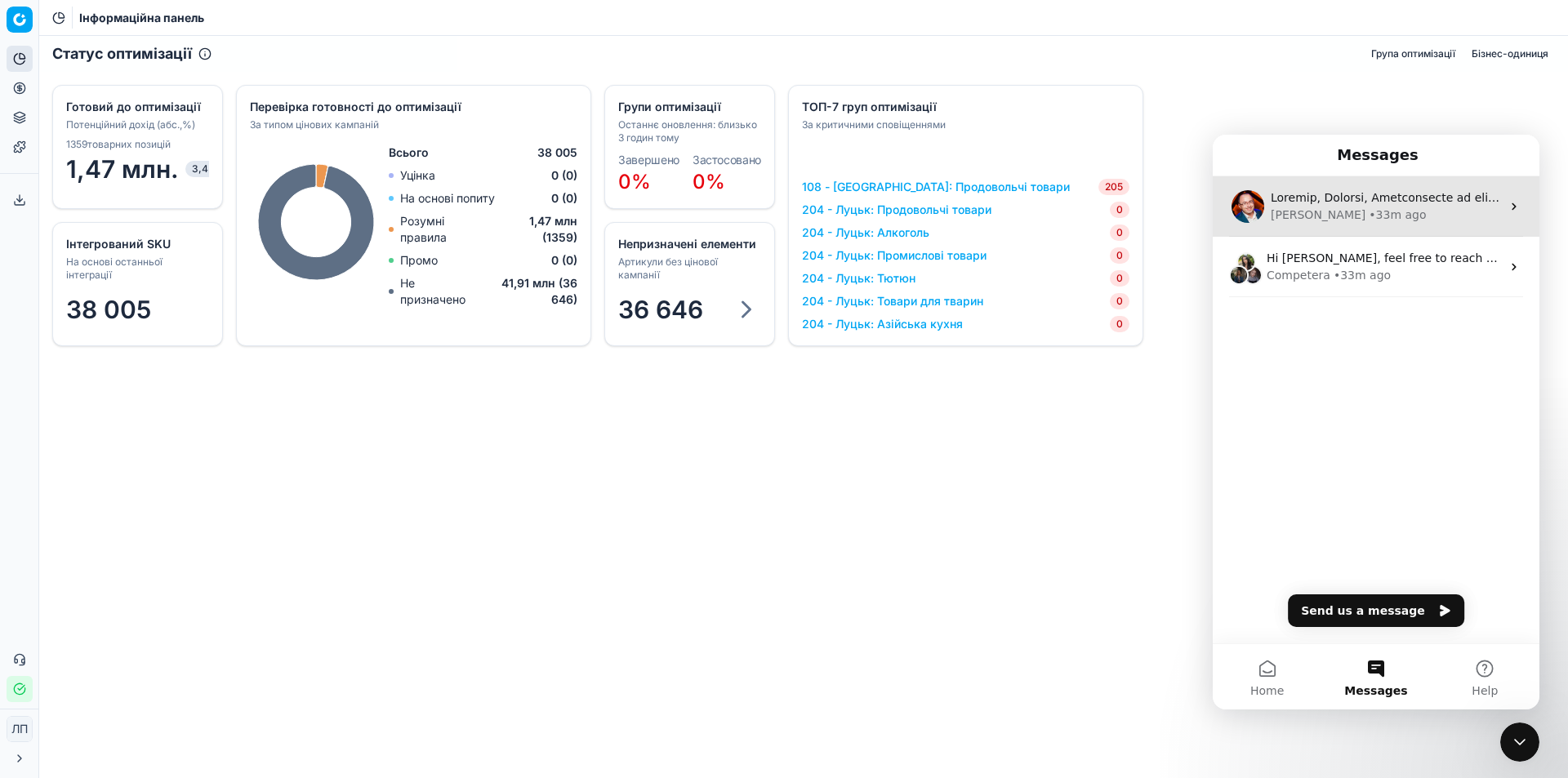
click at [1286, 209] on div "[PERSON_NAME]" at bounding box center [1317, 216] width 94 height 17
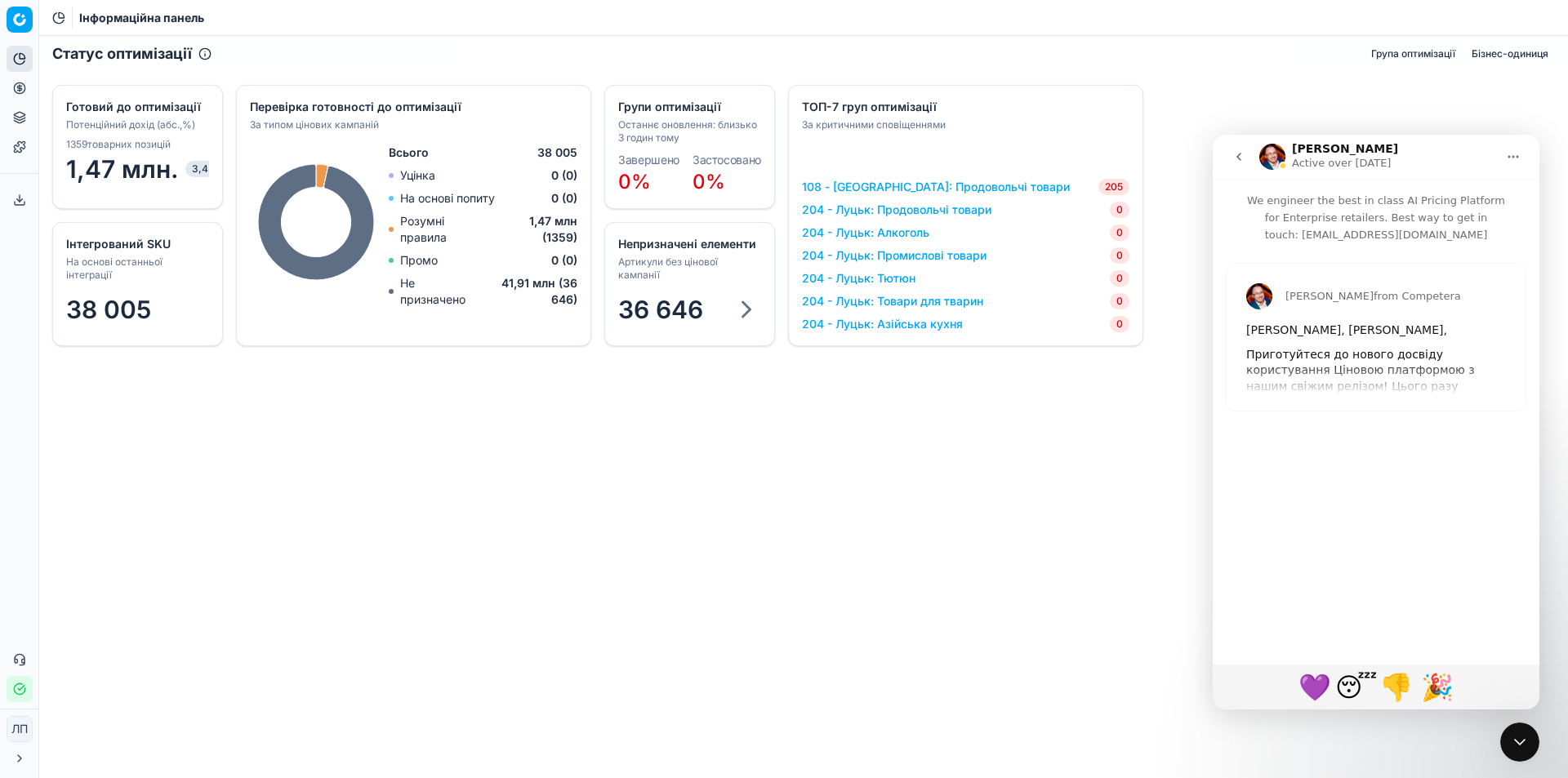
click at [1286, 347] on div "Приготуйтеся до нового досвіду користування Ціновою платформою з нашим свіжим р…" at bounding box center [1376, 418] width 259 height 143
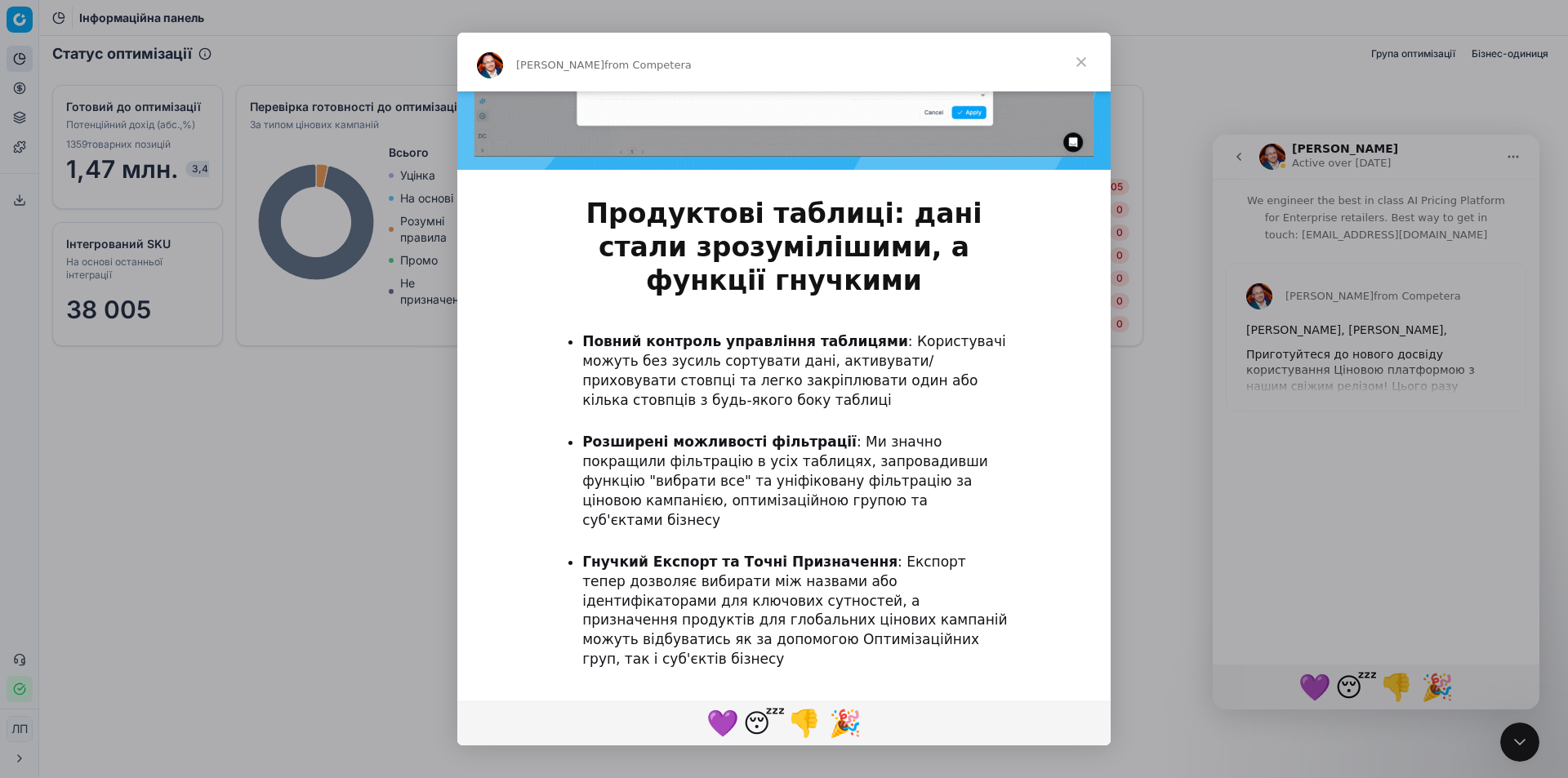
scroll to position [735, 0]
